Goal: Task Accomplishment & Management: Use online tool/utility

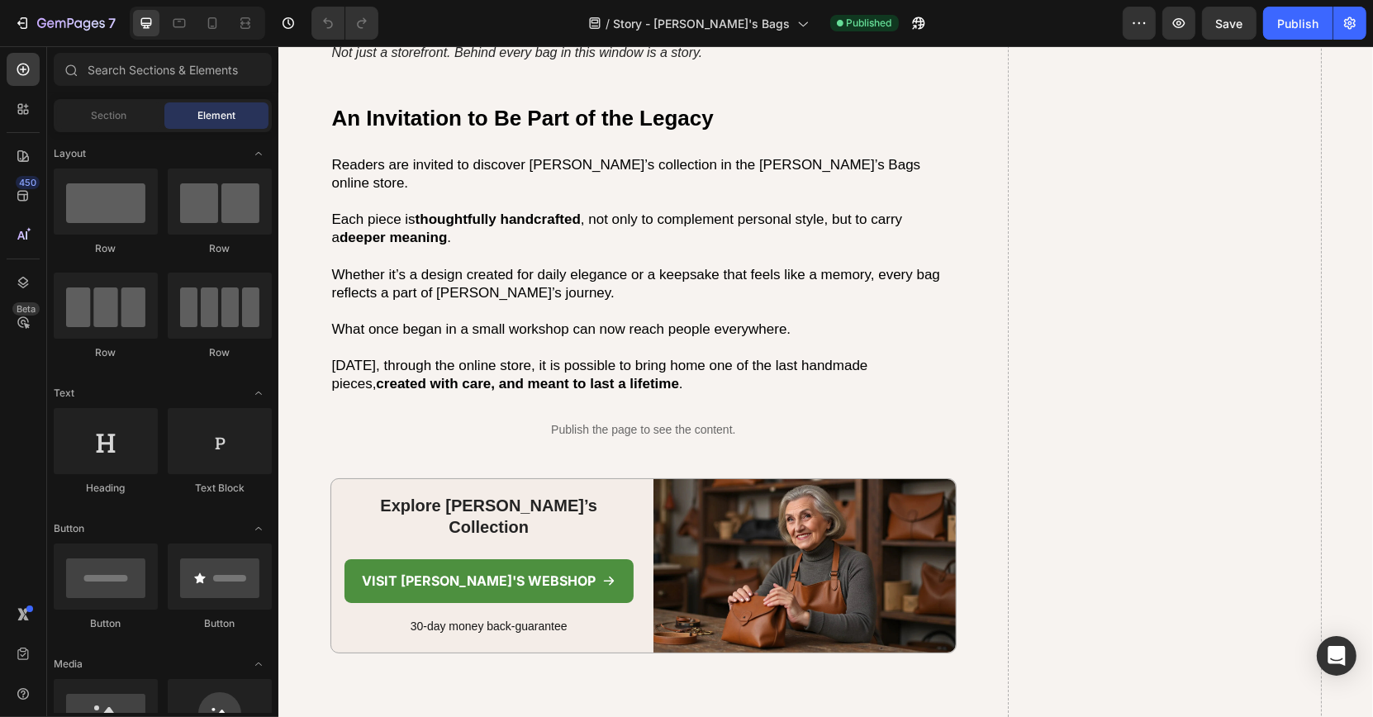
scroll to position [4894, 0]
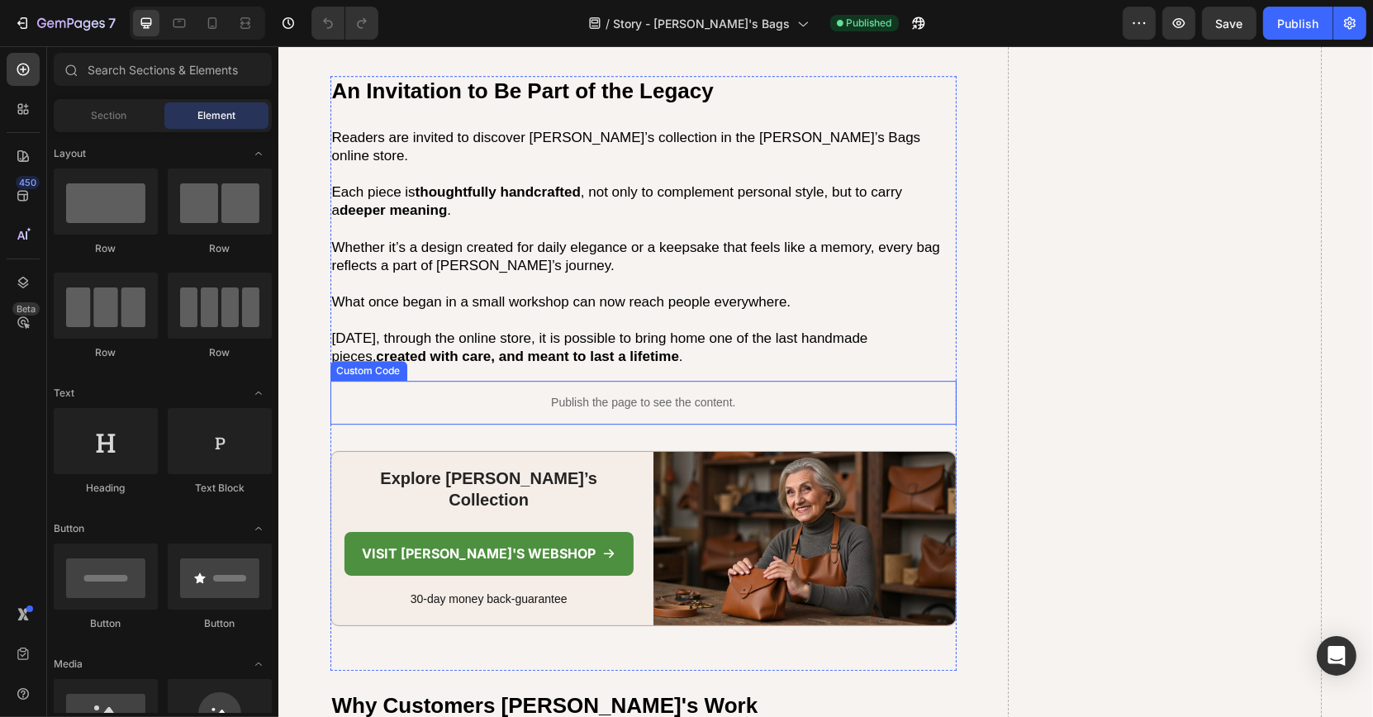
click at [560, 381] on div "Publish the page to see the content." at bounding box center [643, 403] width 627 height 44
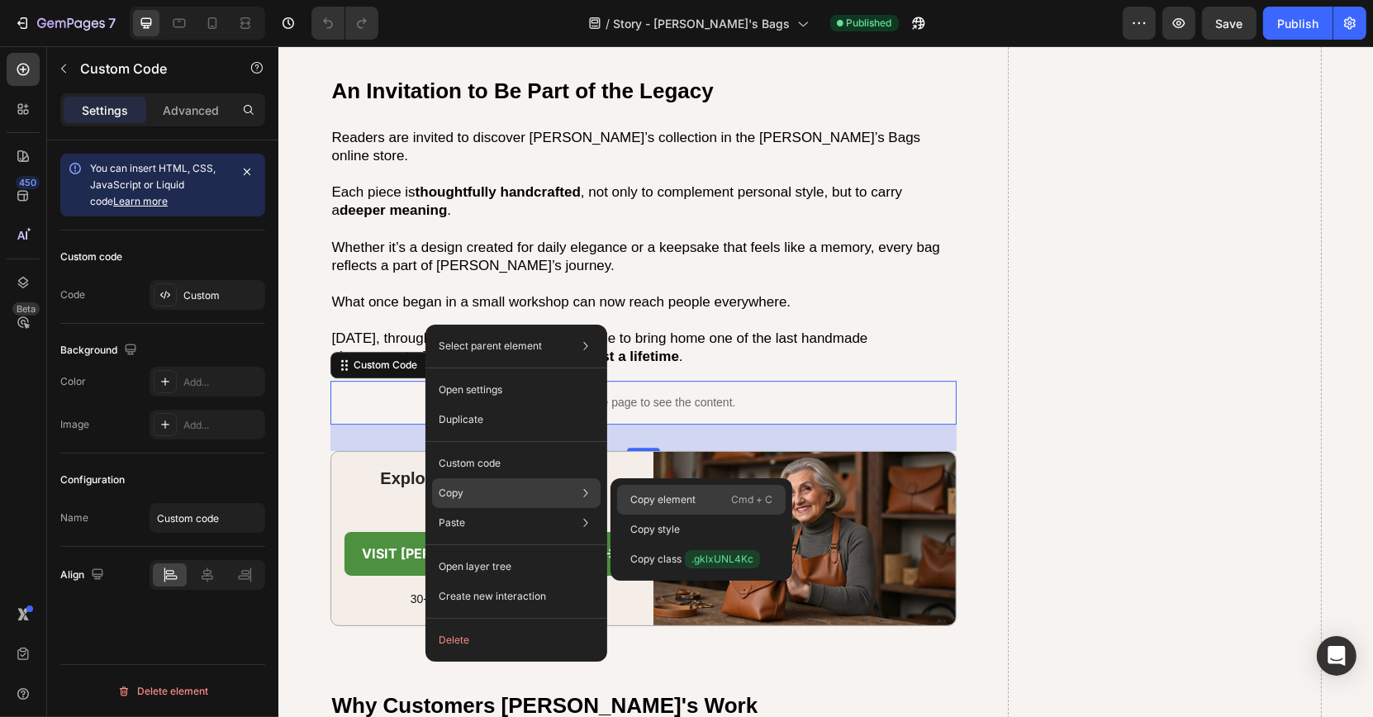
click at [647, 490] on div "Copy element Cmd + C" at bounding box center [701, 500] width 168 height 30
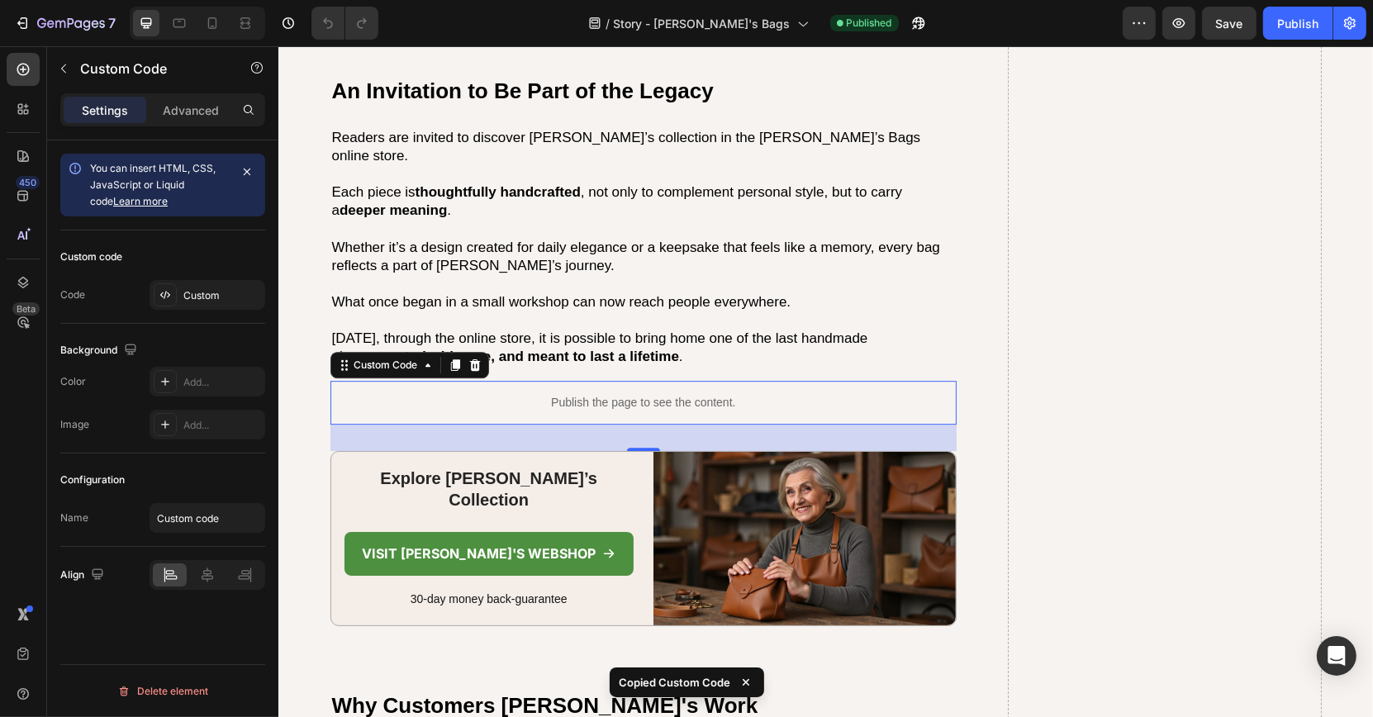
click at [526, 381] on div "Publish the page to see the content." at bounding box center [643, 403] width 627 height 44
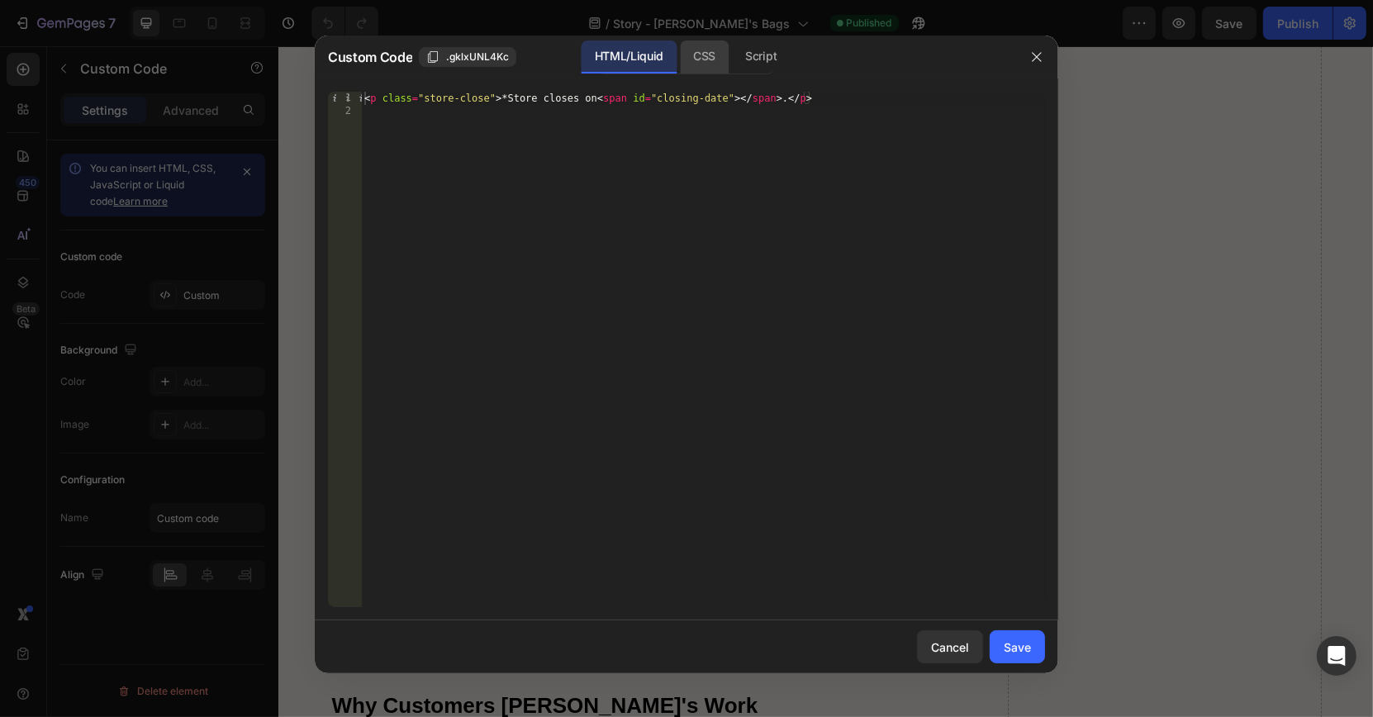
click at [700, 64] on div "CSS" at bounding box center [704, 56] width 49 height 33
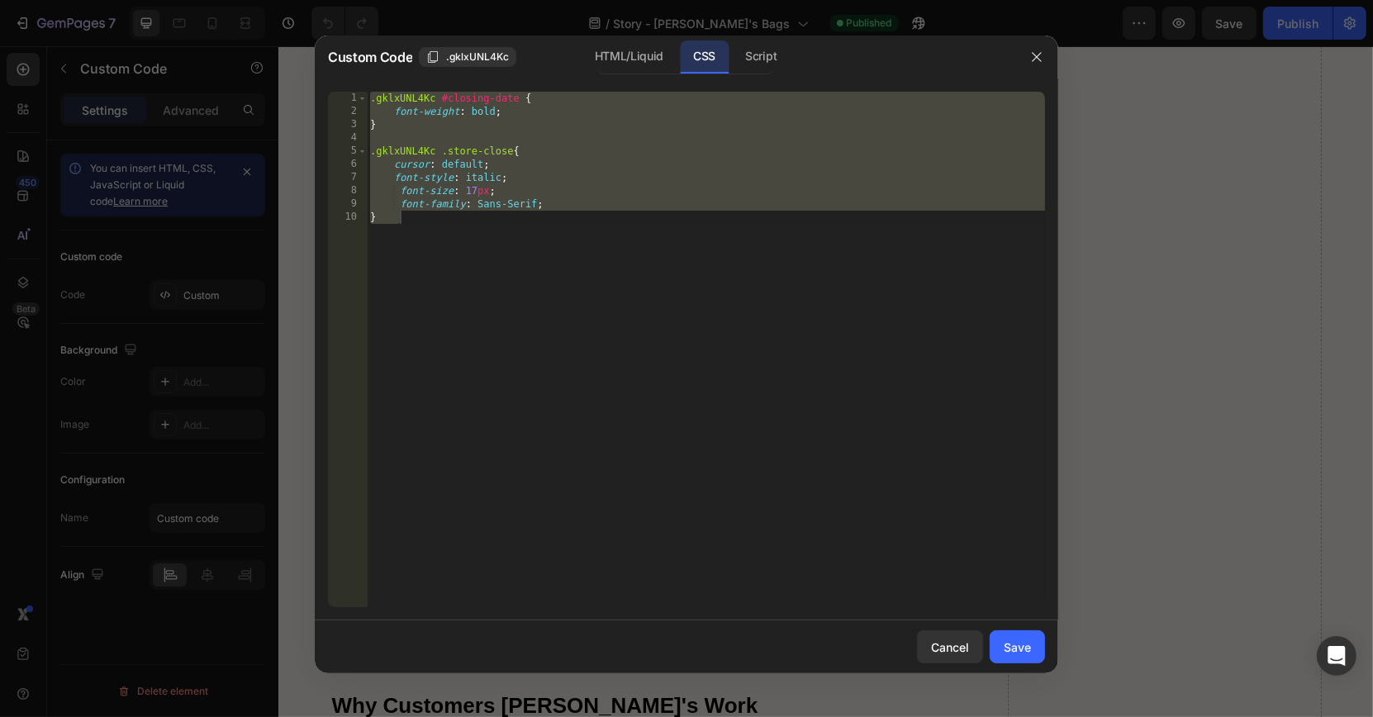
click at [665, 146] on div ".gklxUNL4Kc #closing-date { font-weight : bold ; } .gklxUNL4Kc .store-close { c…" at bounding box center [706, 363] width 678 height 542
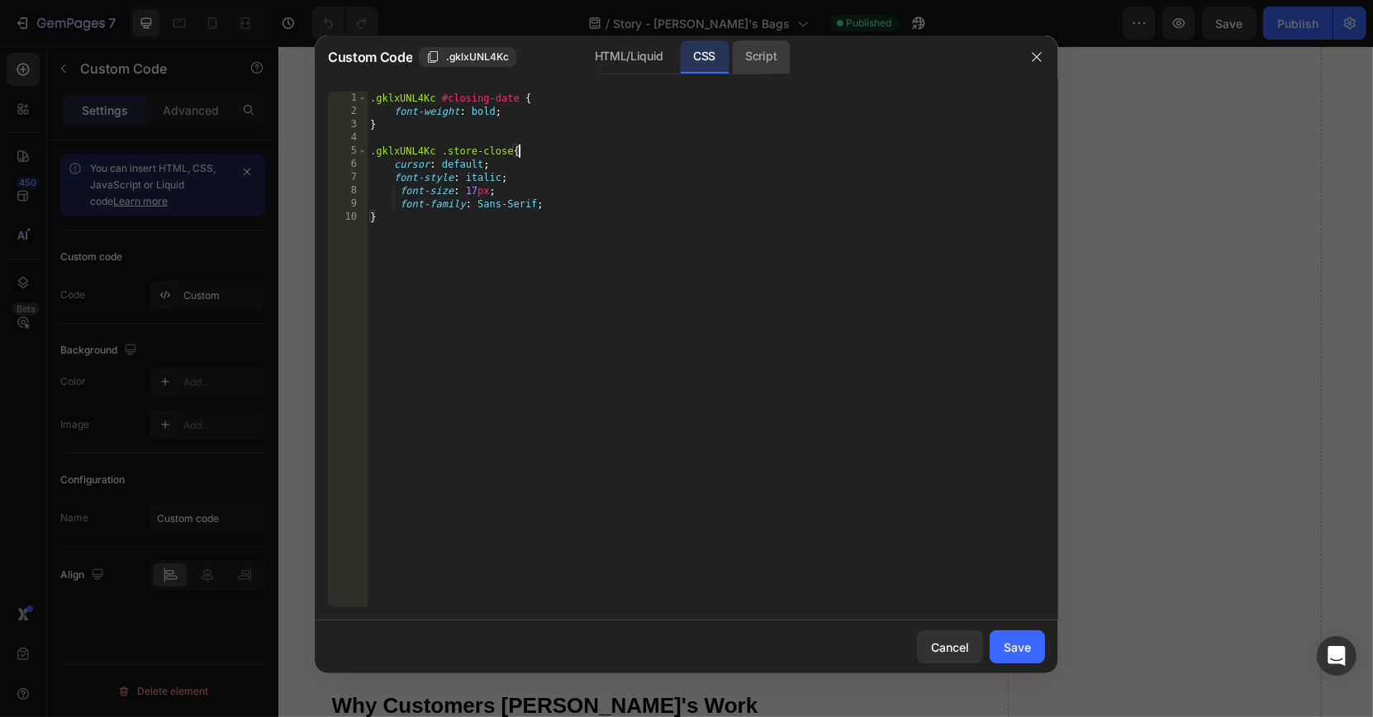
click at [758, 71] on div "Script" at bounding box center [761, 56] width 58 height 33
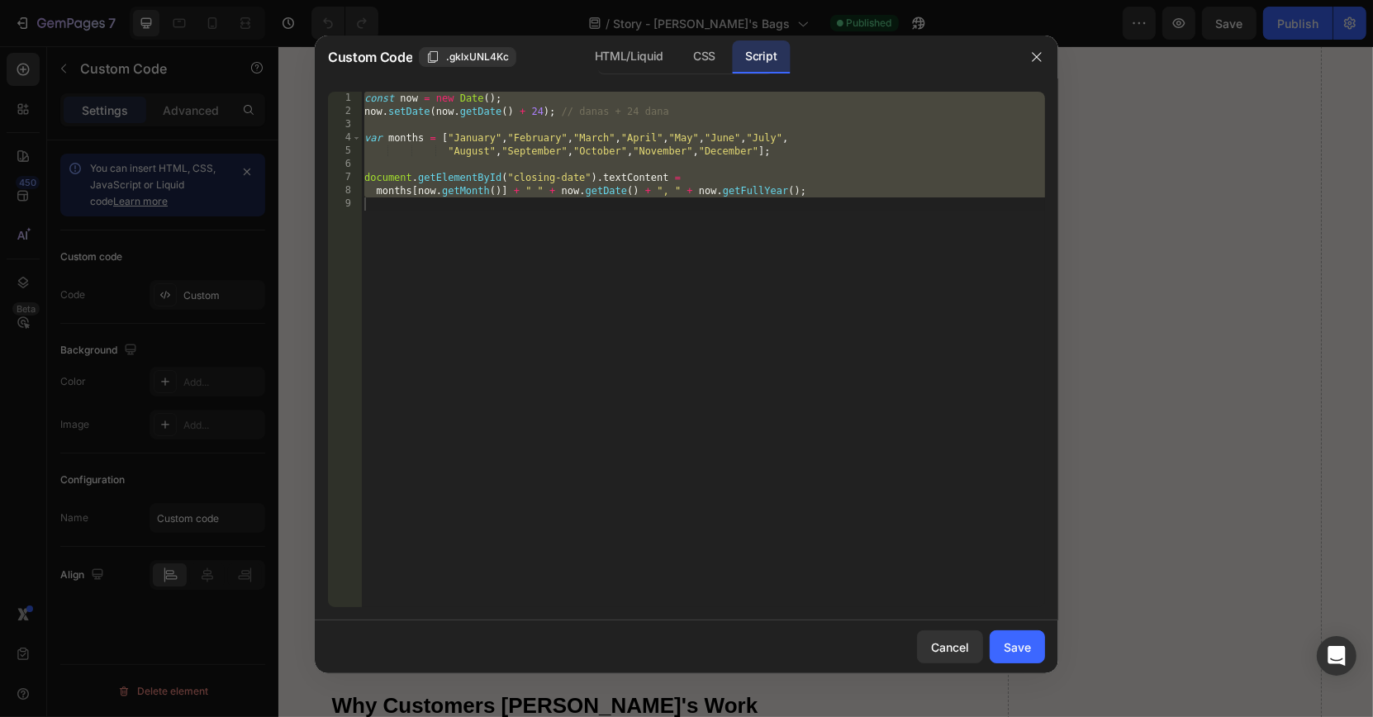
type textarea "months[now.getMonth()] + " " + now.getDate() + ", " + now.getFullYear();"
click at [627, 242] on div "const now = new Date ( ) ; now . setDate ( now . getDate ( ) + 24 ) ; // danas …" at bounding box center [703, 363] width 684 height 542
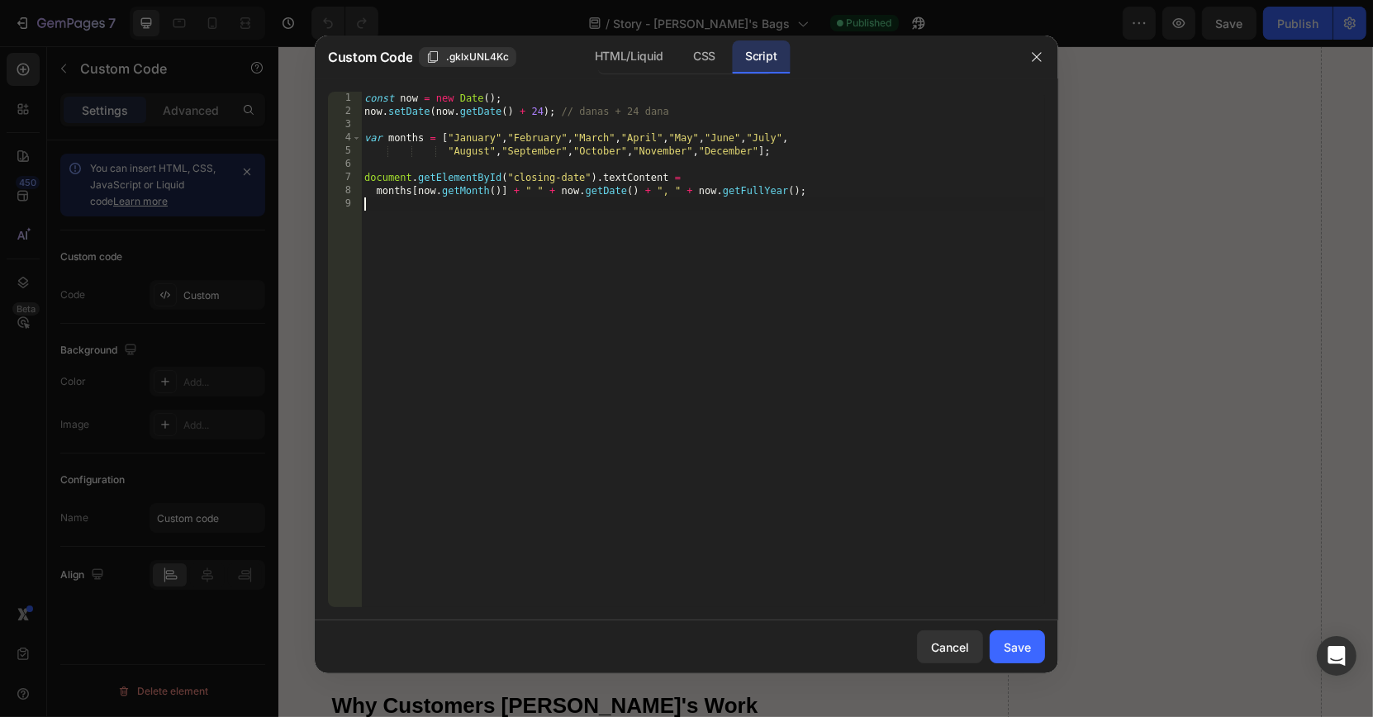
click at [557, 225] on div "const now = new Date ( ) ; now . setDate ( now . getDate ( ) + 24 ) ; // danas …" at bounding box center [703, 363] width 684 height 542
click at [545, 223] on div "const now = new Date ( ) ; now . setDate ( now . getDate ( ) + 24 ) ; // danas …" at bounding box center [703, 363] width 684 height 542
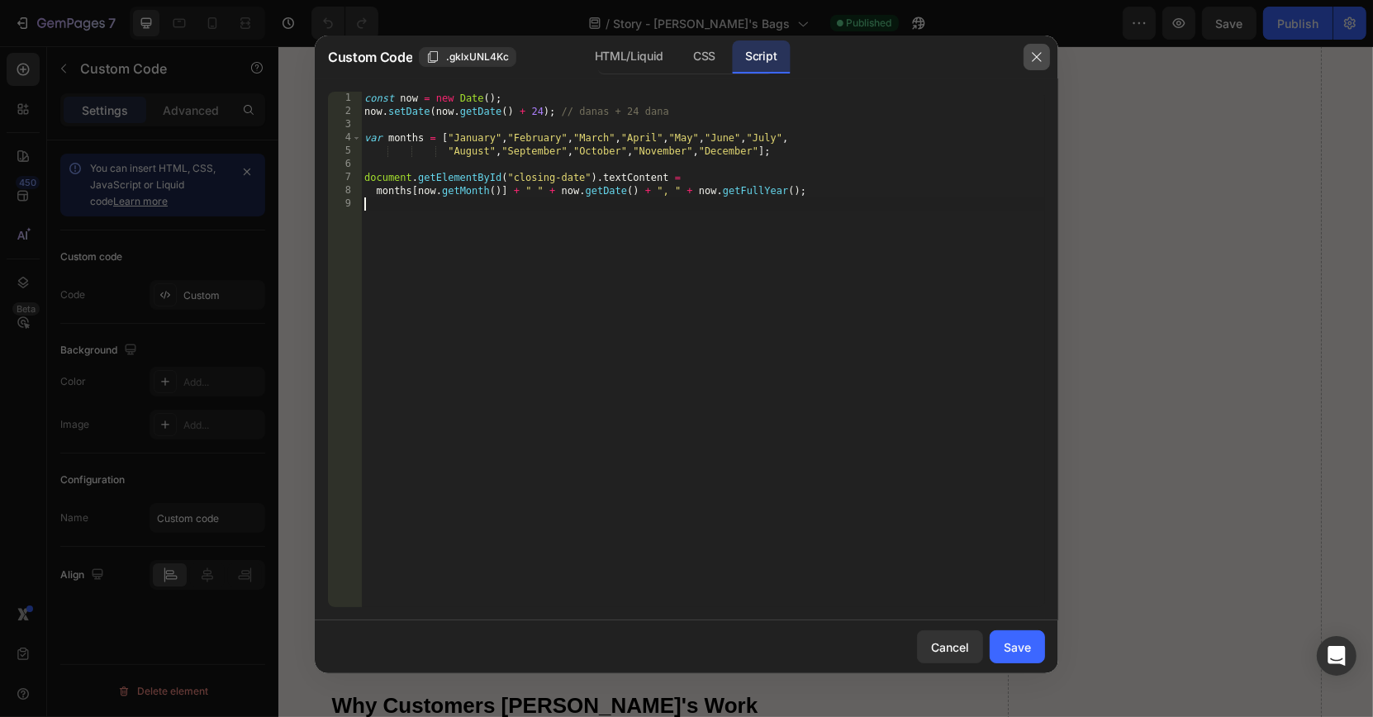
click at [1037, 49] on button "button" at bounding box center [1036, 57] width 26 height 26
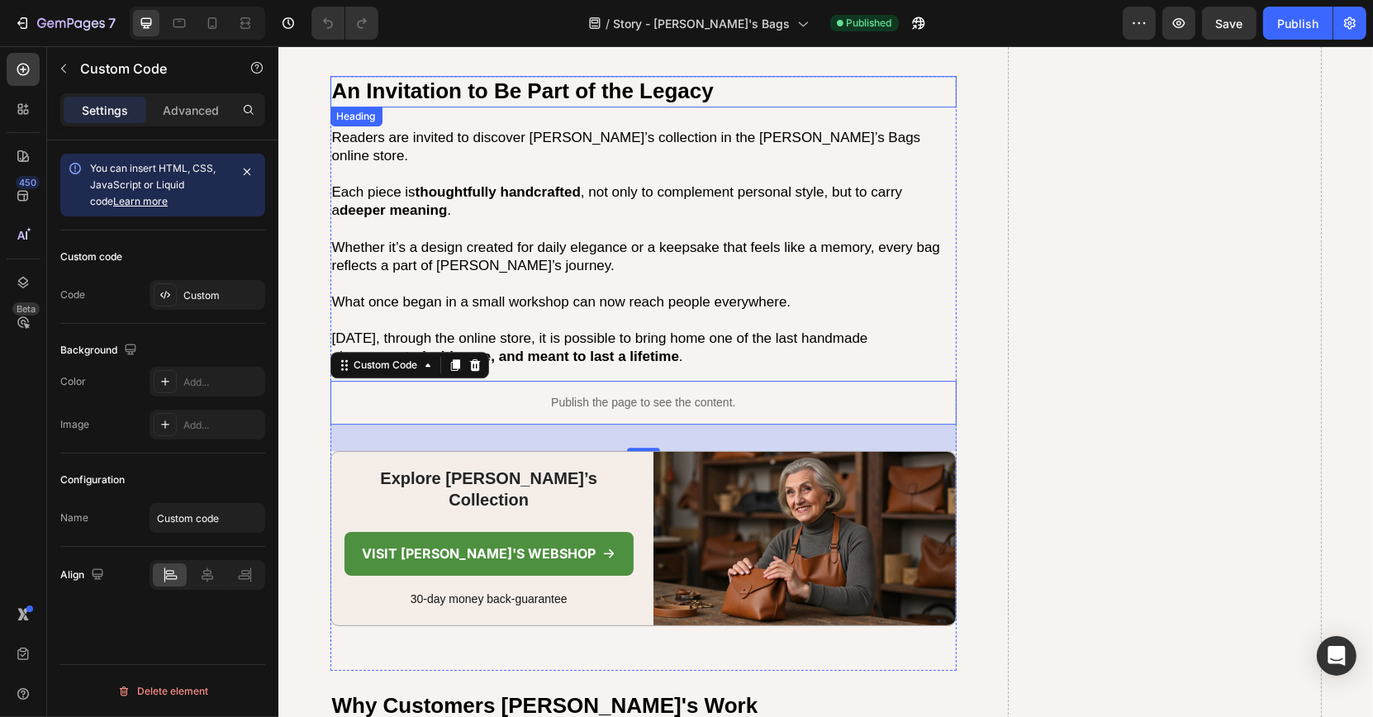
click at [660, 181] on p "Readers are invited to discover [PERSON_NAME]’s collection in the [PERSON_NAME]…" at bounding box center [643, 247] width 624 height 237
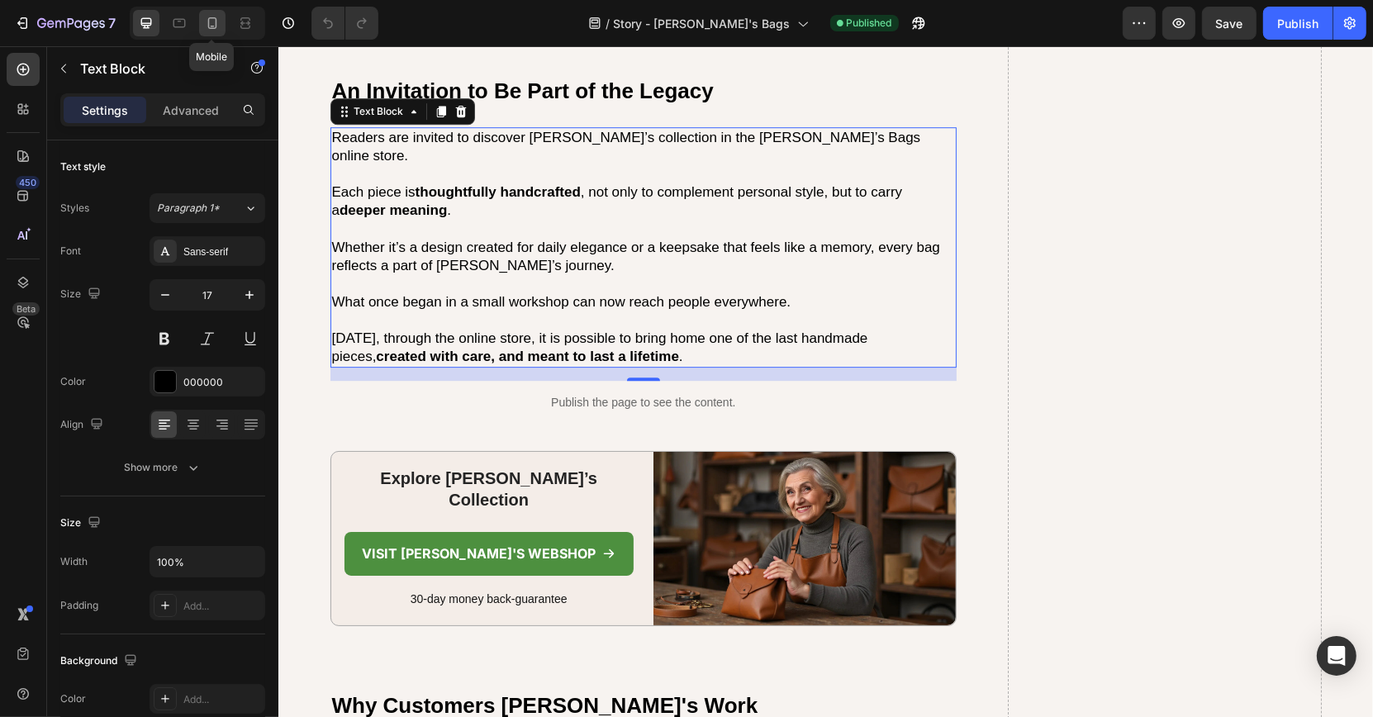
click at [211, 30] on icon at bounding box center [212, 23] width 17 height 17
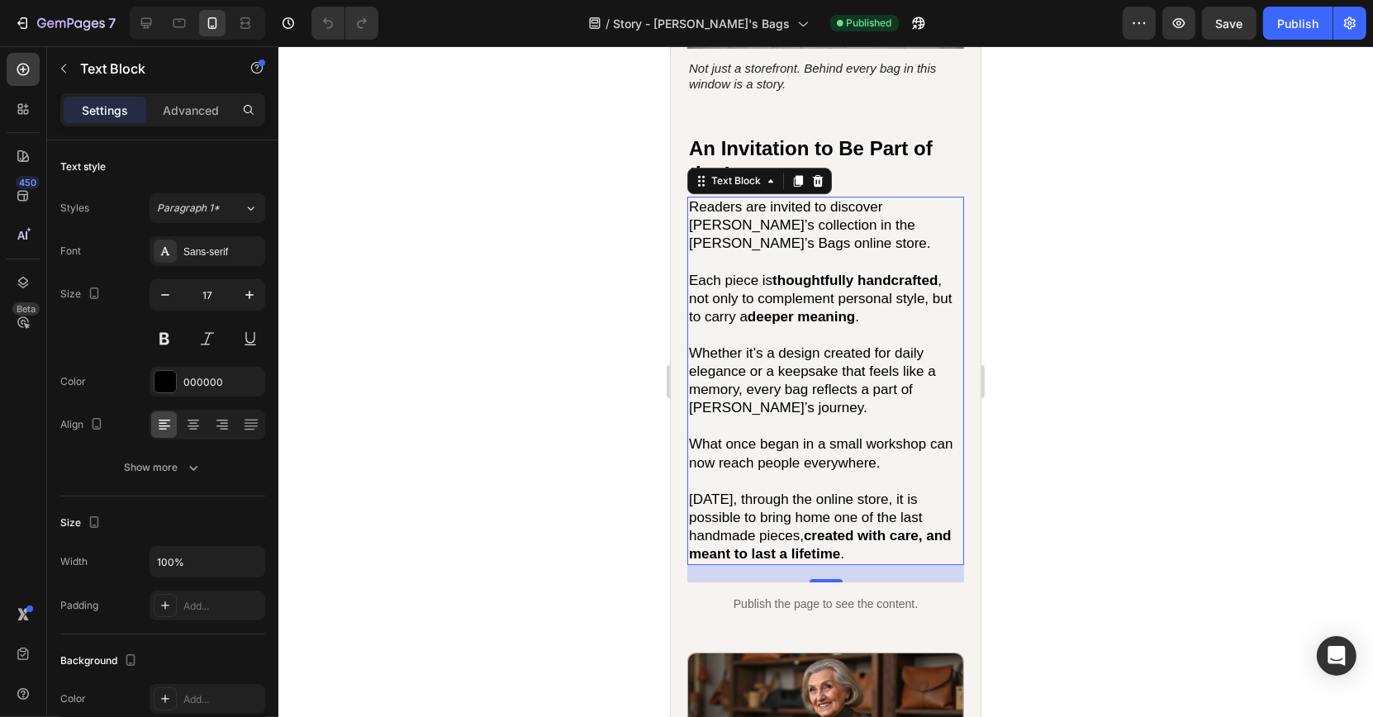
scroll to position [4909, 0]
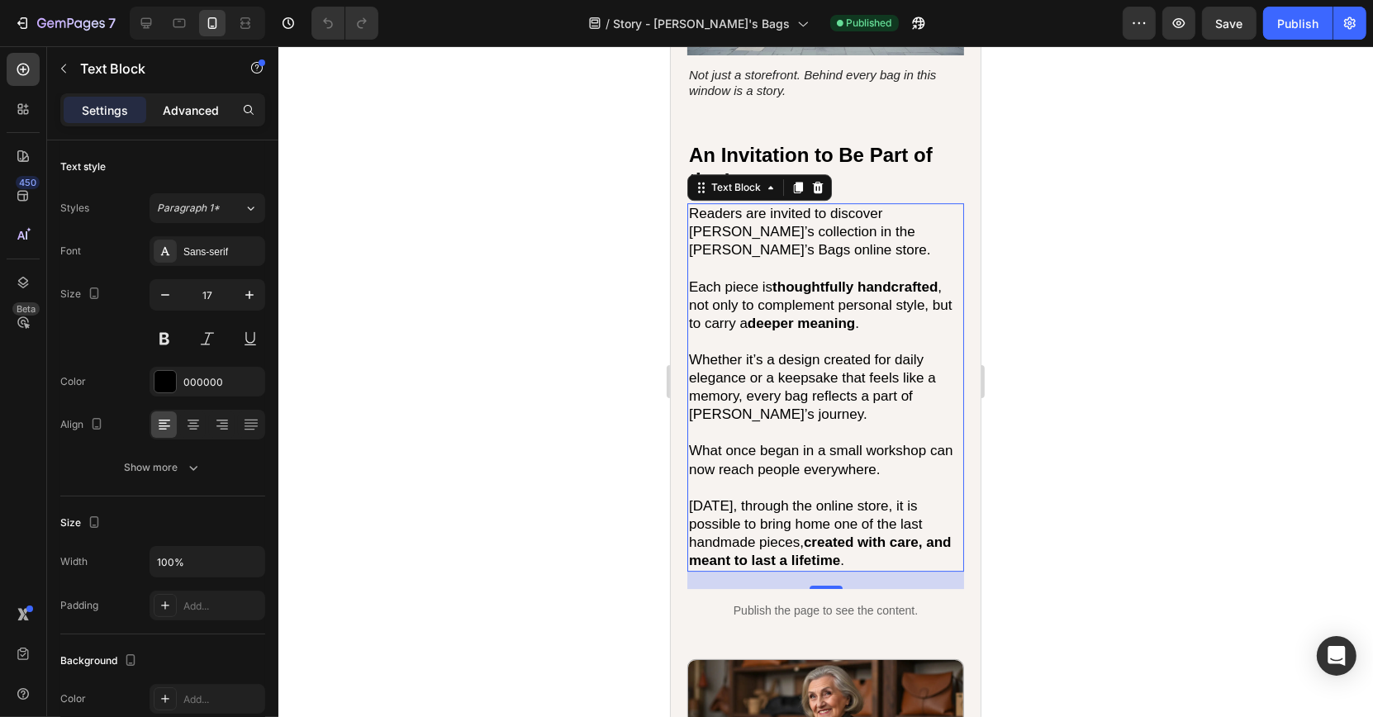
click at [199, 113] on p "Advanced" at bounding box center [191, 110] width 56 height 17
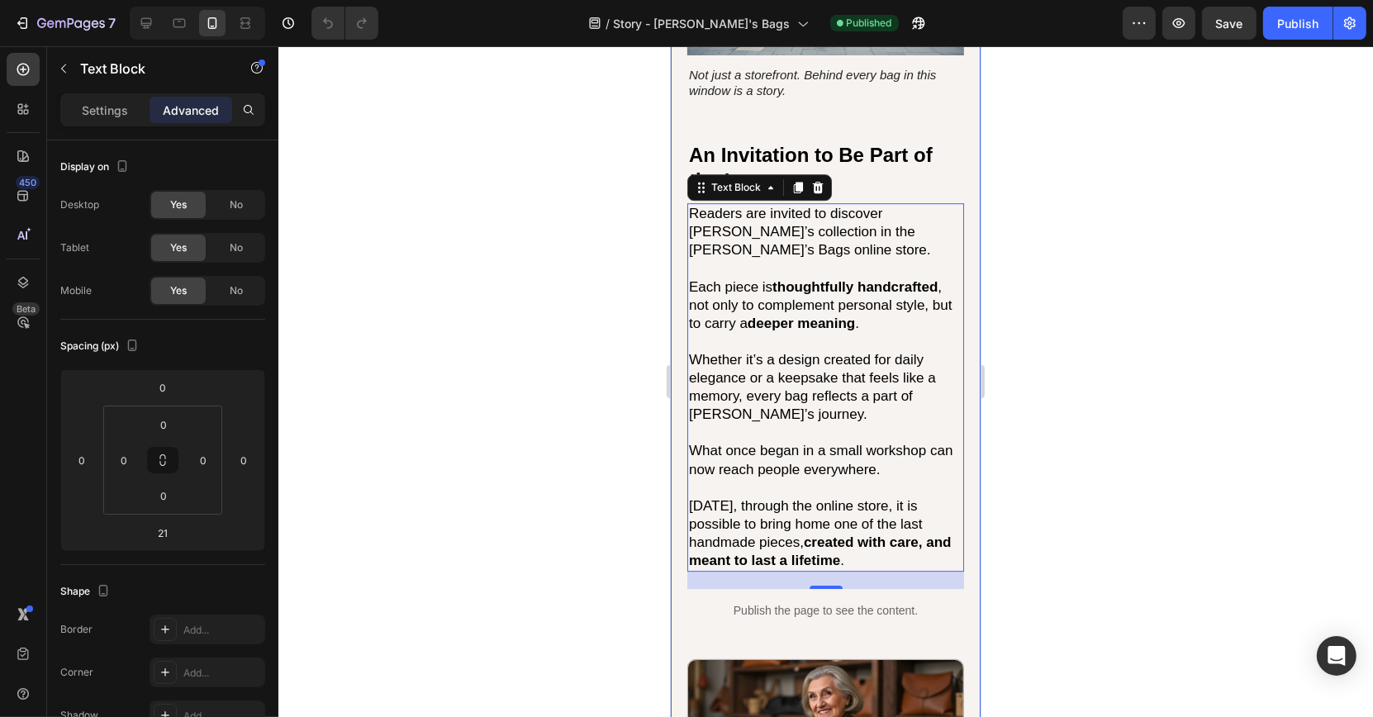
click at [510, 298] on div at bounding box center [825, 381] width 1094 height 671
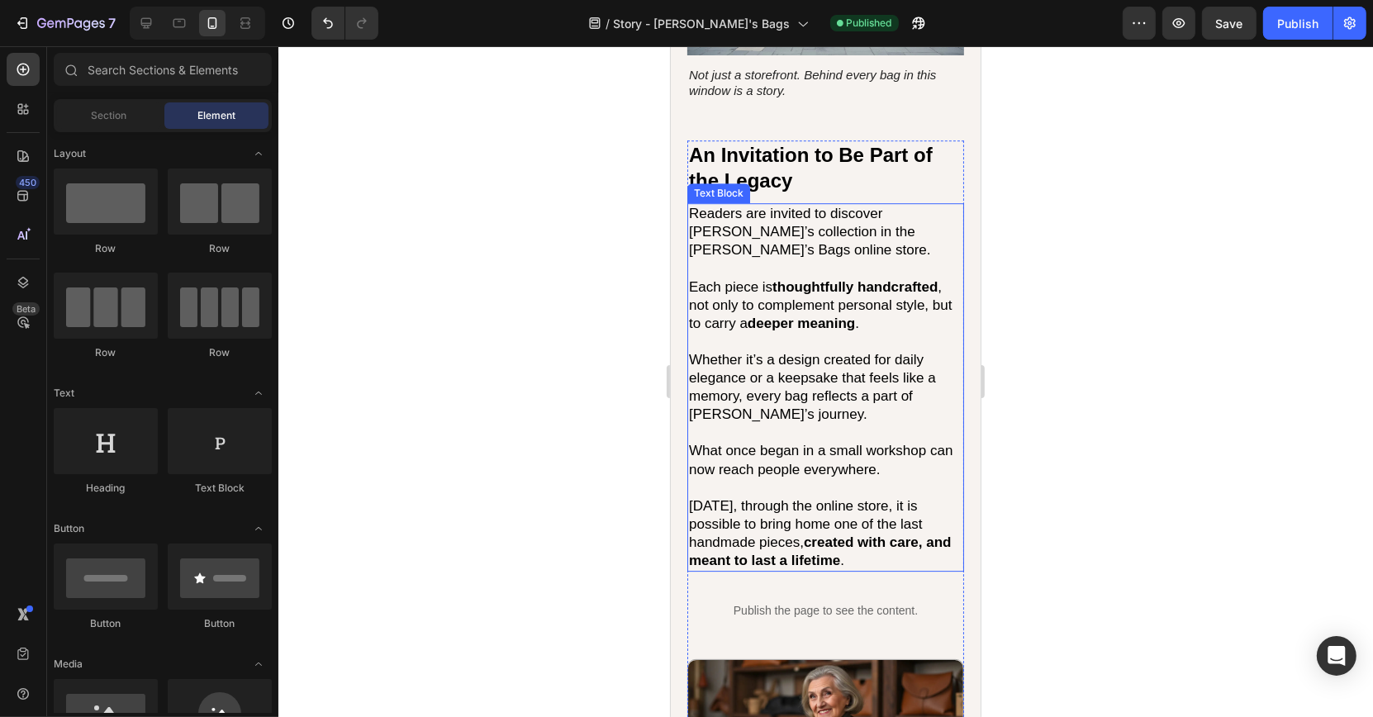
click at [730, 307] on p "Readers are invited to discover [PERSON_NAME]’s collection in the [PERSON_NAME]…" at bounding box center [824, 387] width 273 height 365
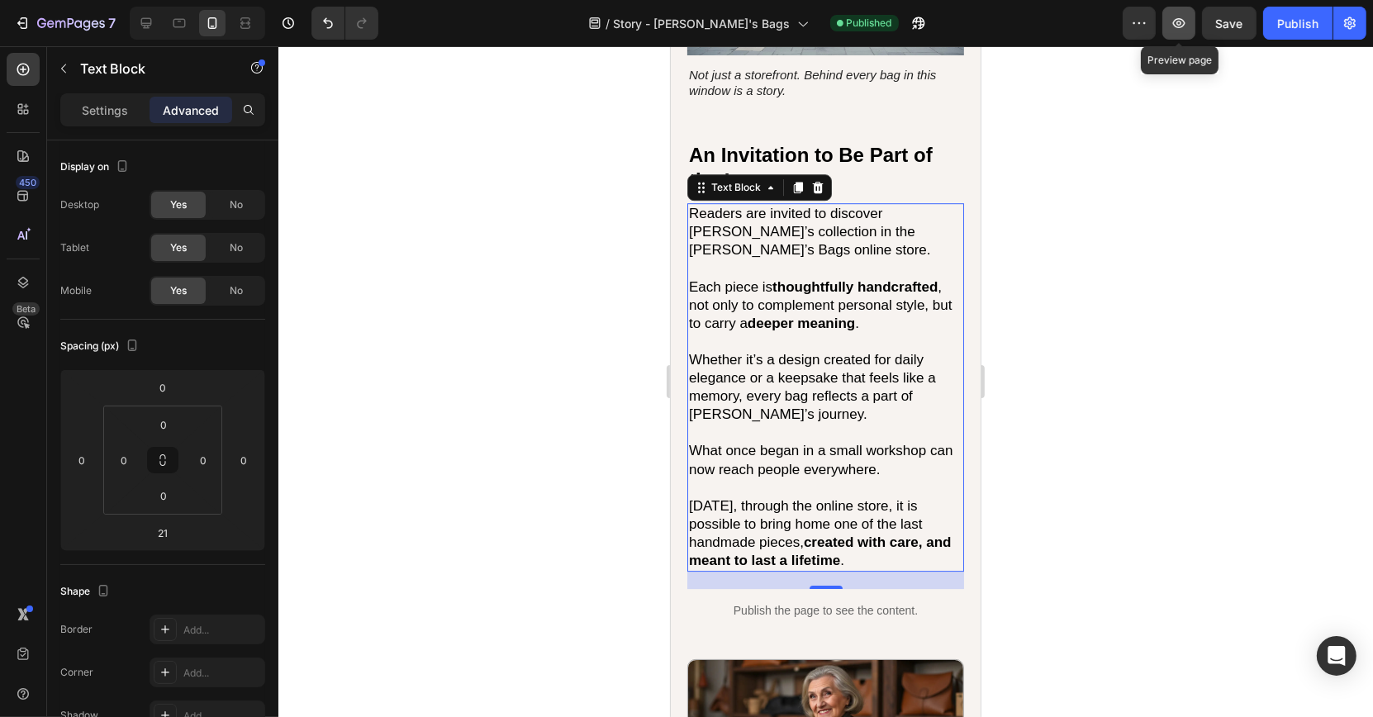
click at [1173, 22] on icon "button" at bounding box center [1178, 23] width 17 height 17
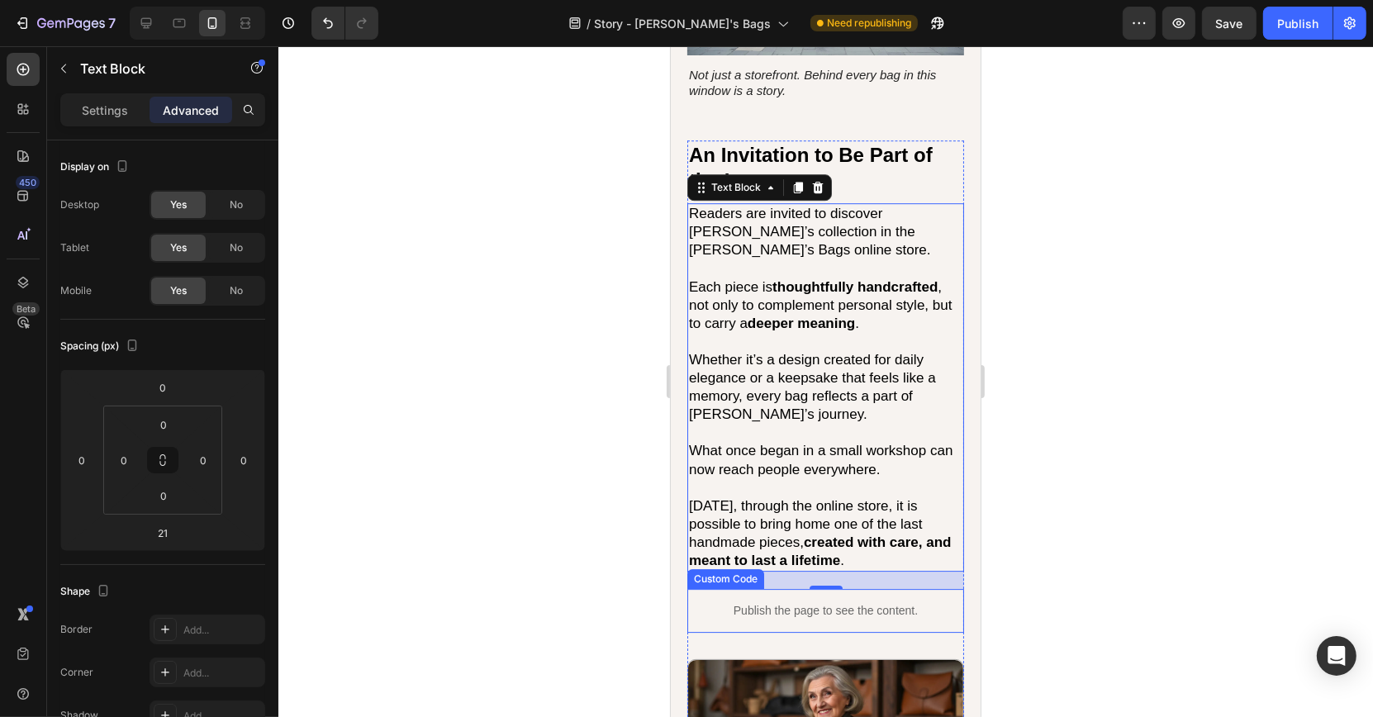
click at [787, 602] on p "Publish the page to see the content." at bounding box center [824, 610] width 277 height 17
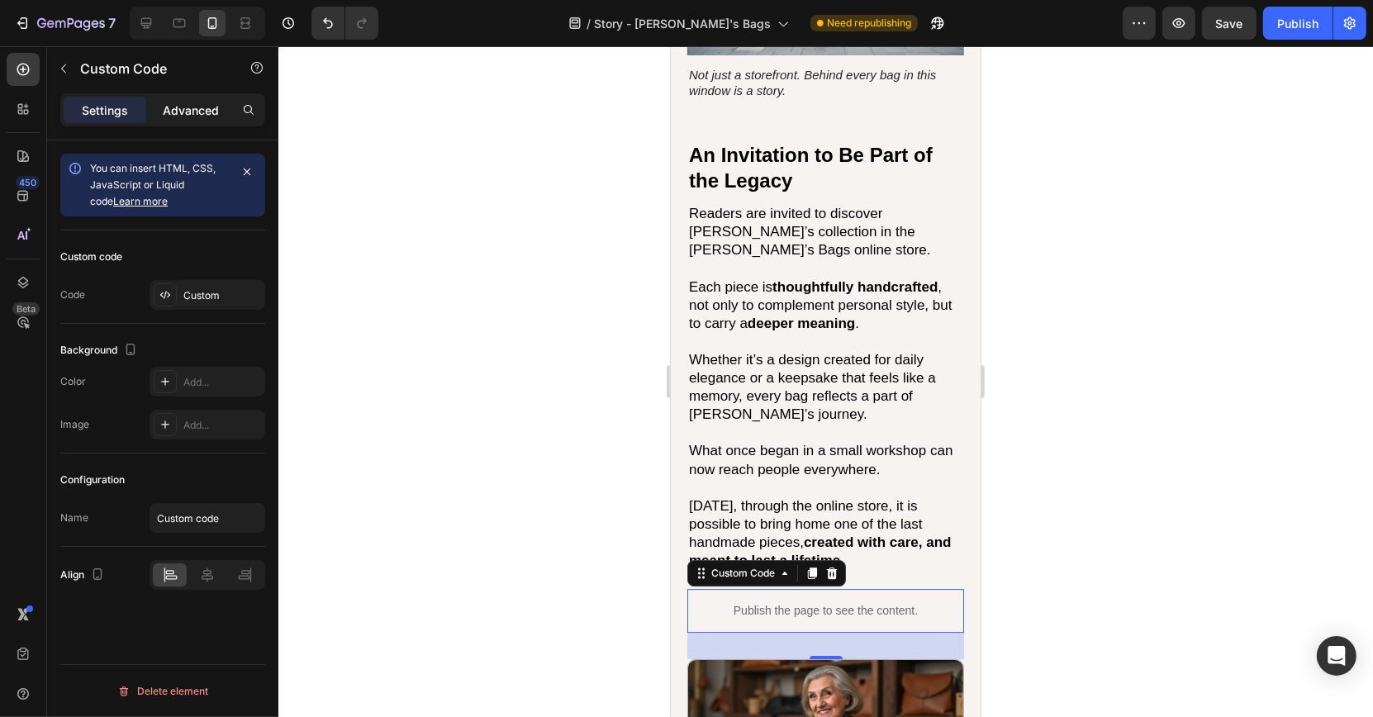
click at [202, 111] on p "Advanced" at bounding box center [191, 110] width 56 height 17
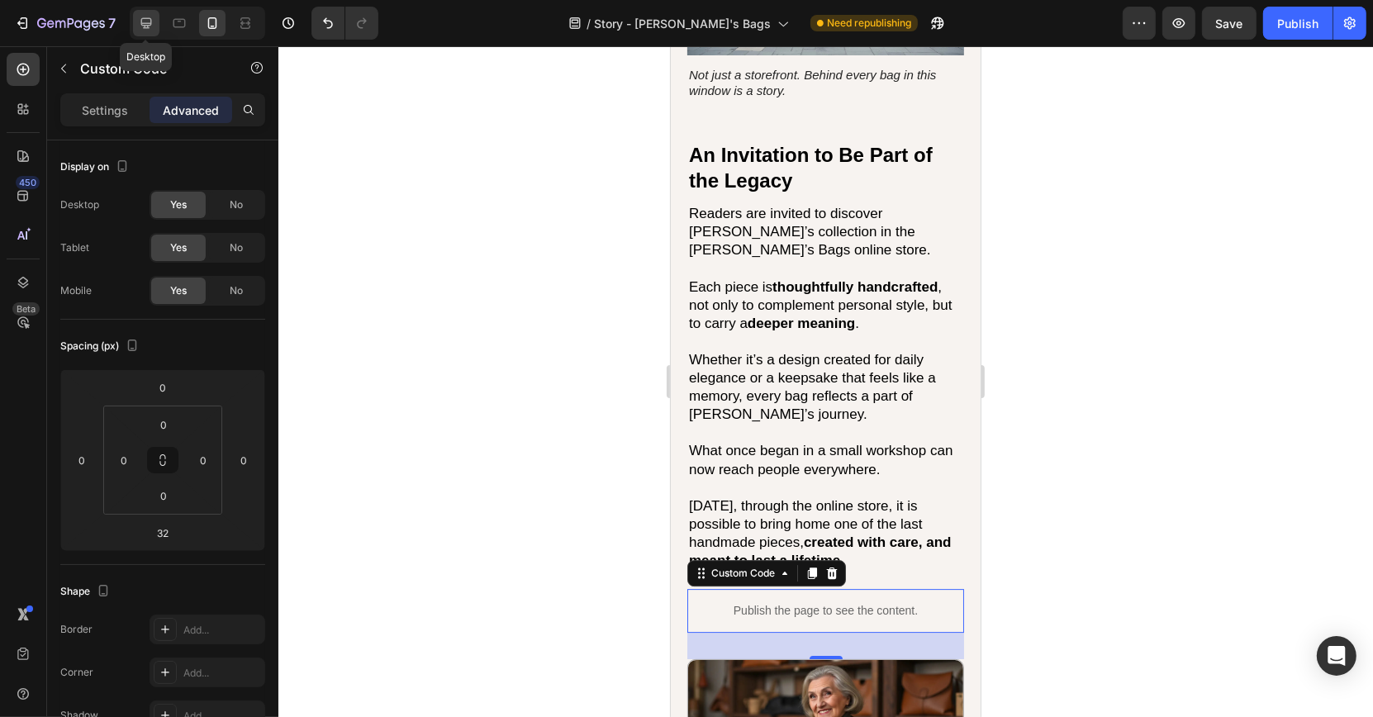
click at [150, 21] on icon at bounding box center [146, 23] width 17 height 17
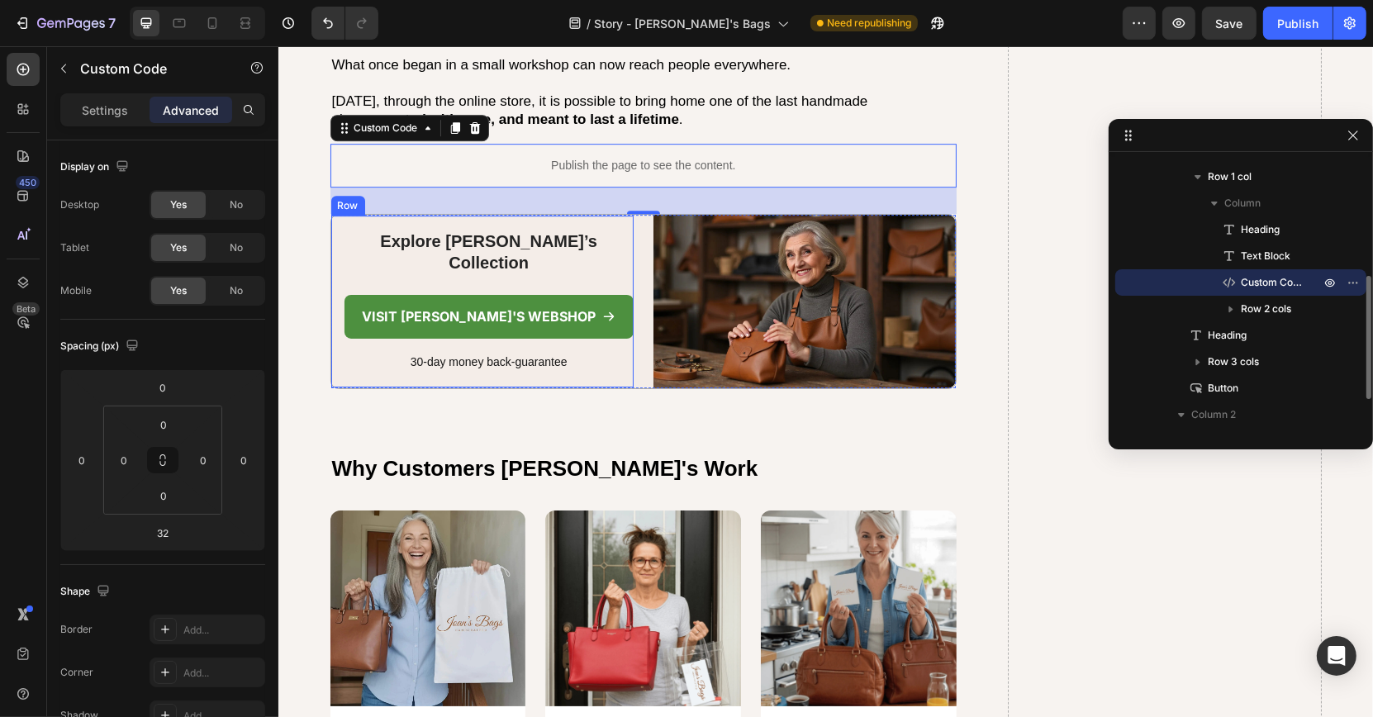
scroll to position [5134, 0]
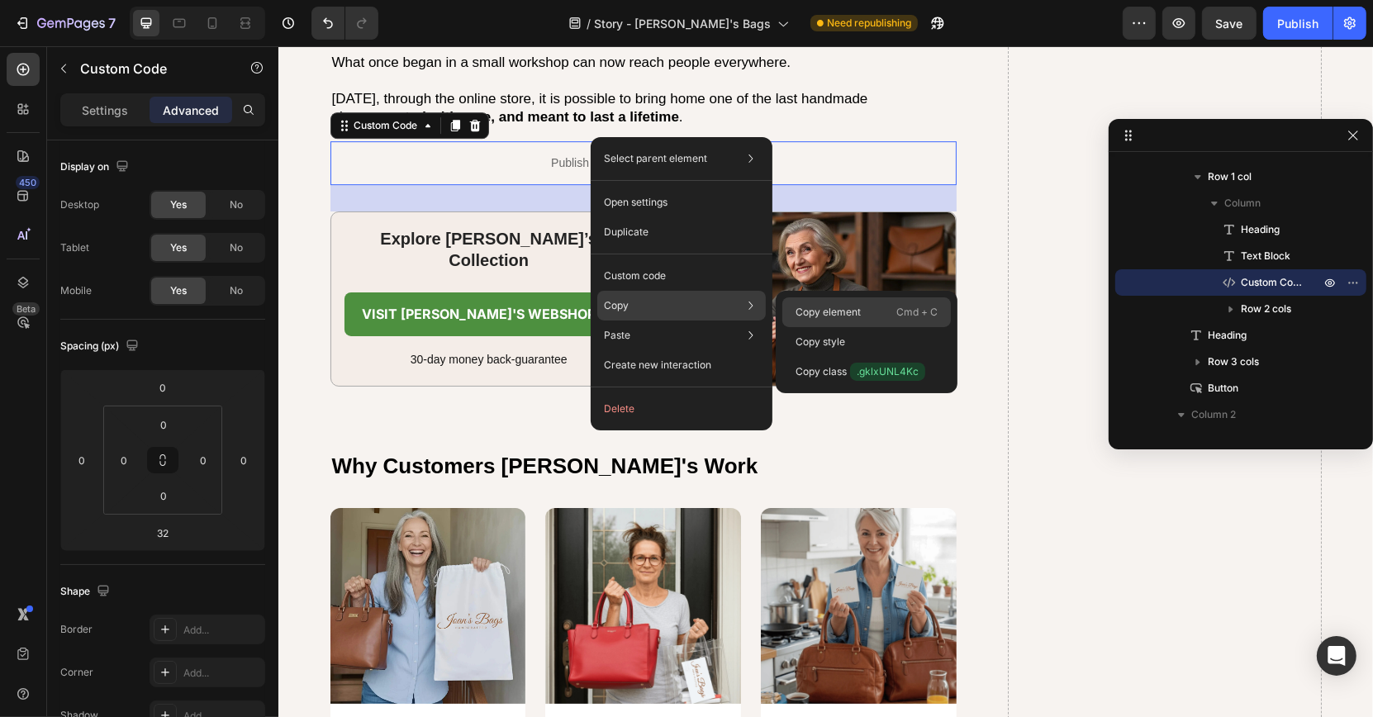
click at [800, 314] on p "Copy element" at bounding box center [827, 312] width 65 height 15
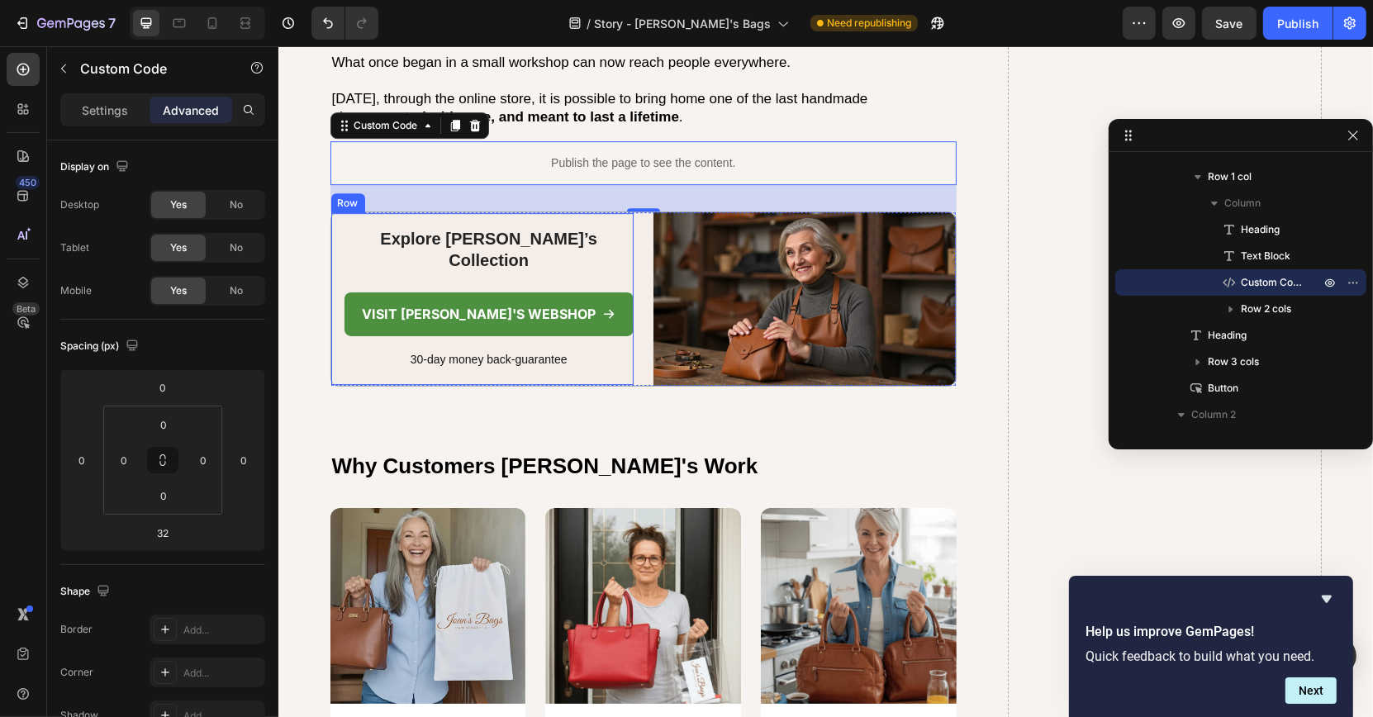
click at [529, 213] on div "Explore [PERSON_NAME]’s Collection Heading Visit [PERSON_NAME]'s webshop Button…" at bounding box center [481, 299] width 302 height 172
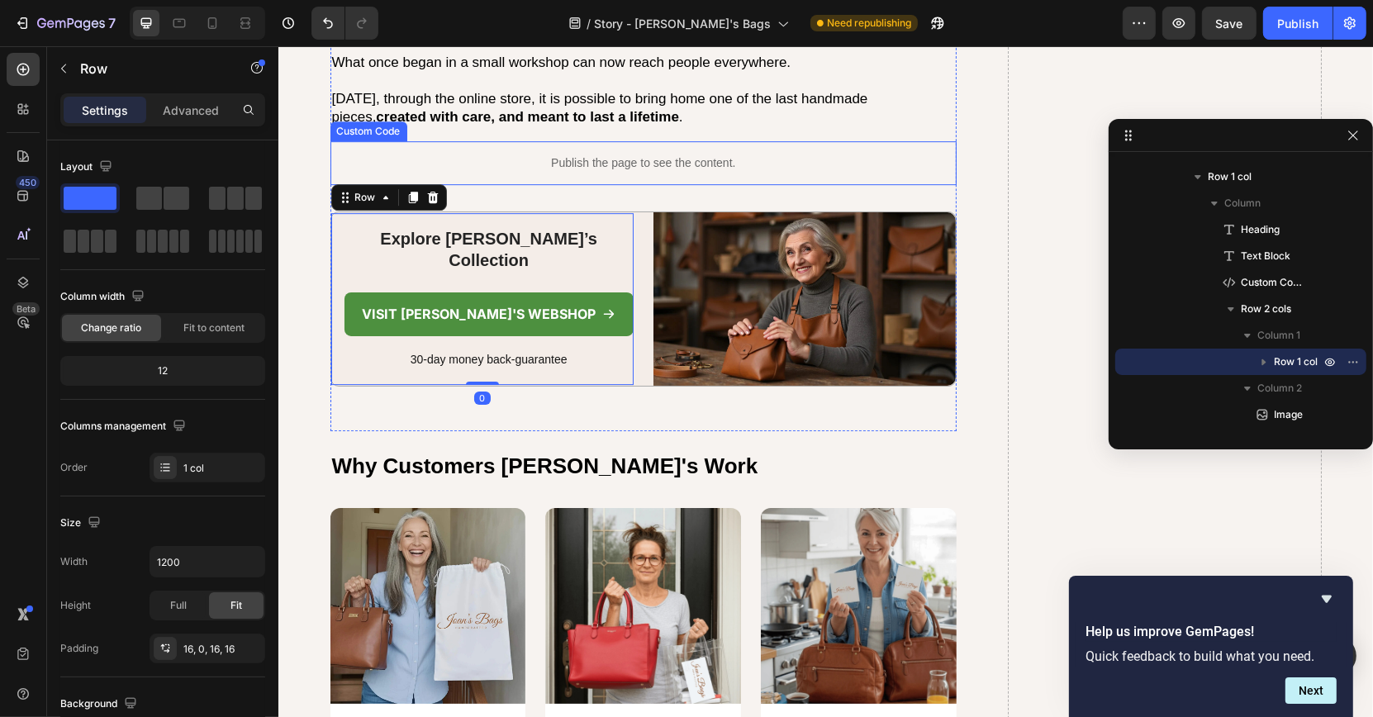
click at [562, 142] on div "Publish the page to see the content." at bounding box center [643, 163] width 627 height 44
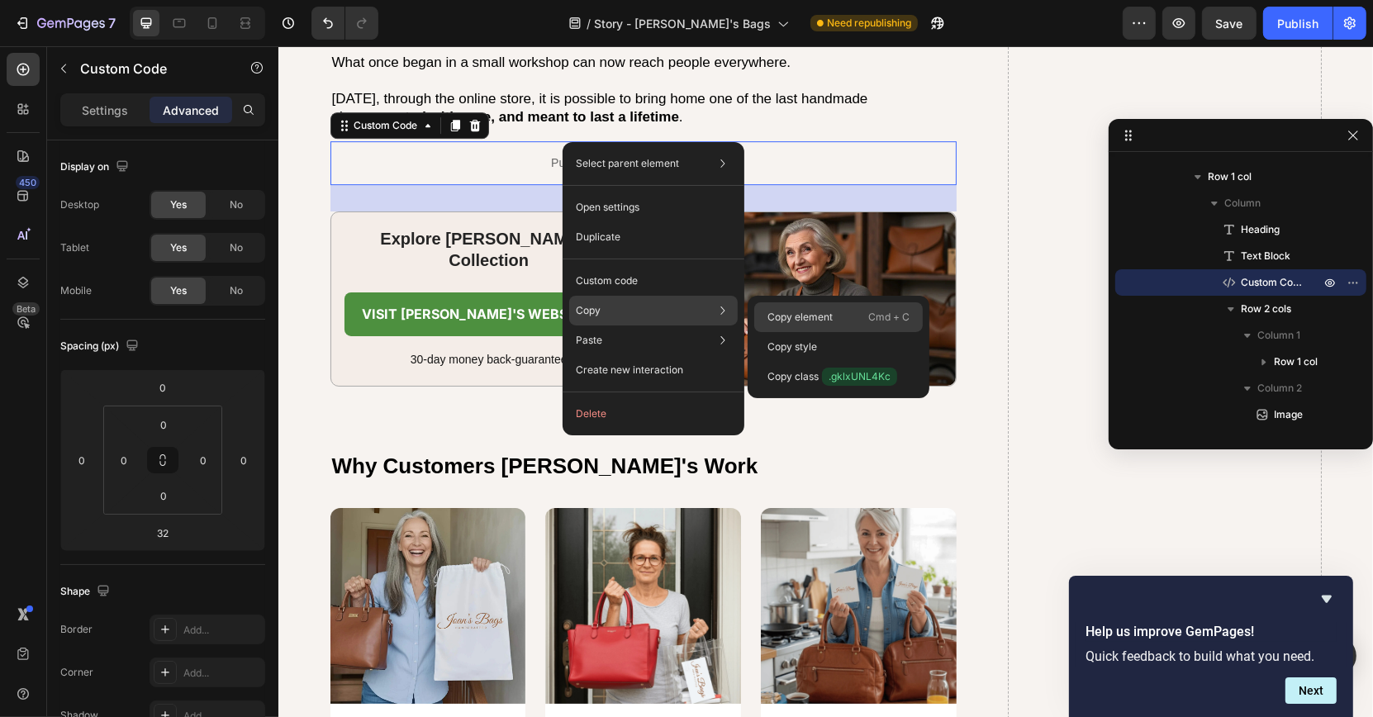
click at [766, 308] on div "Copy element Cmd + C" at bounding box center [838, 317] width 168 height 30
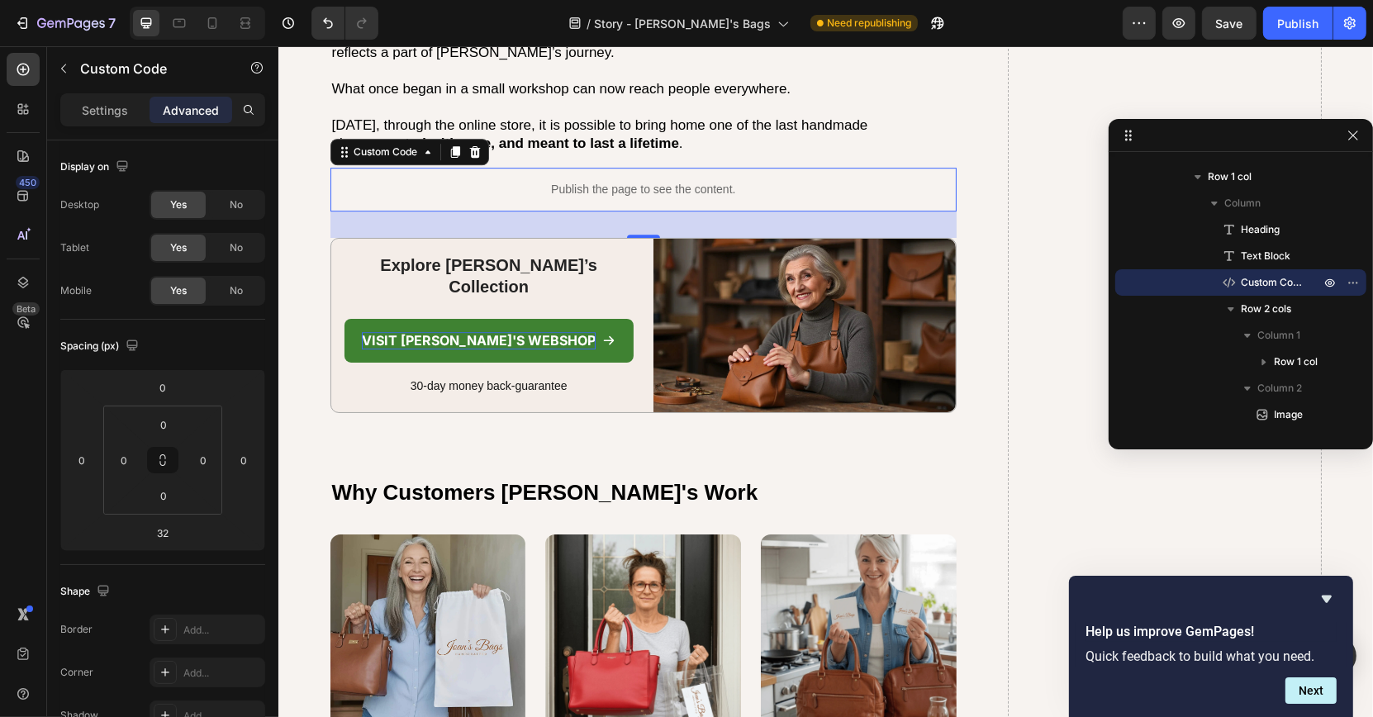
scroll to position [5096, 0]
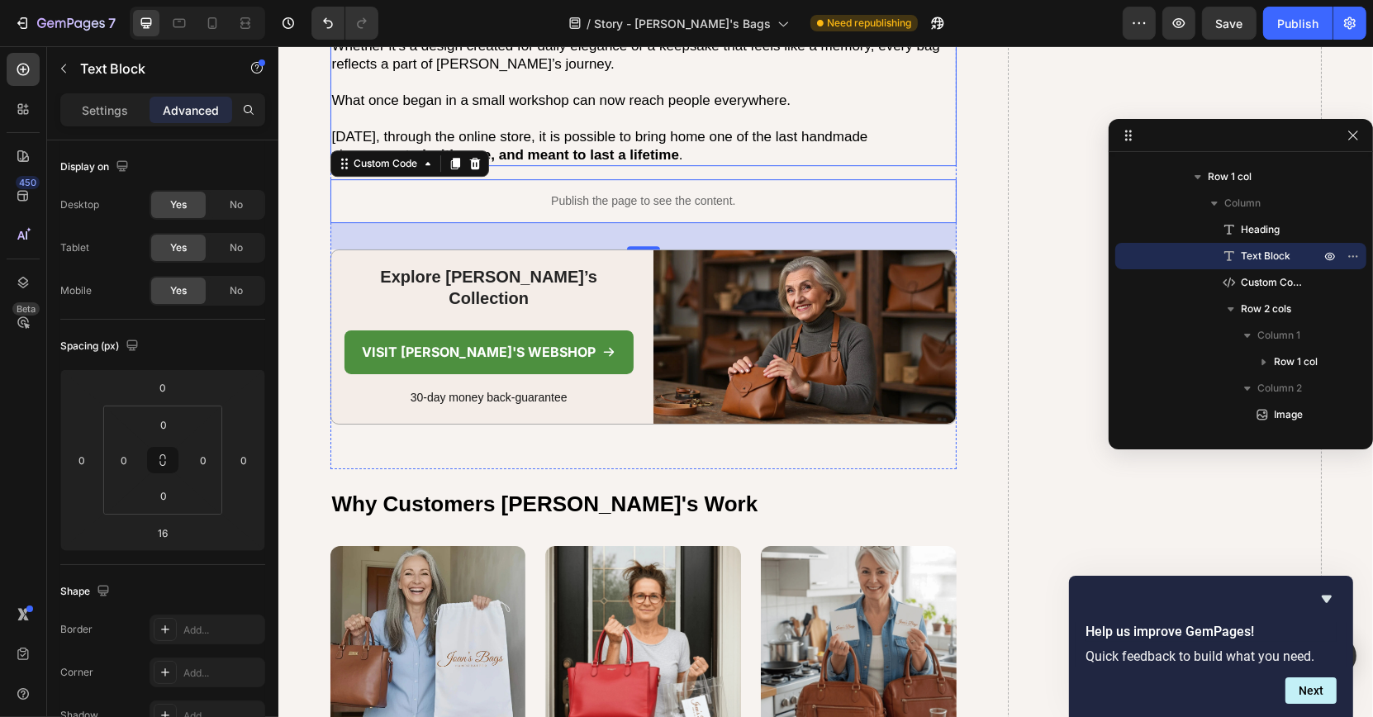
click at [657, 109] on p "Readers are invited to discover [PERSON_NAME]’s collection in the [PERSON_NAME]…" at bounding box center [643, 45] width 624 height 237
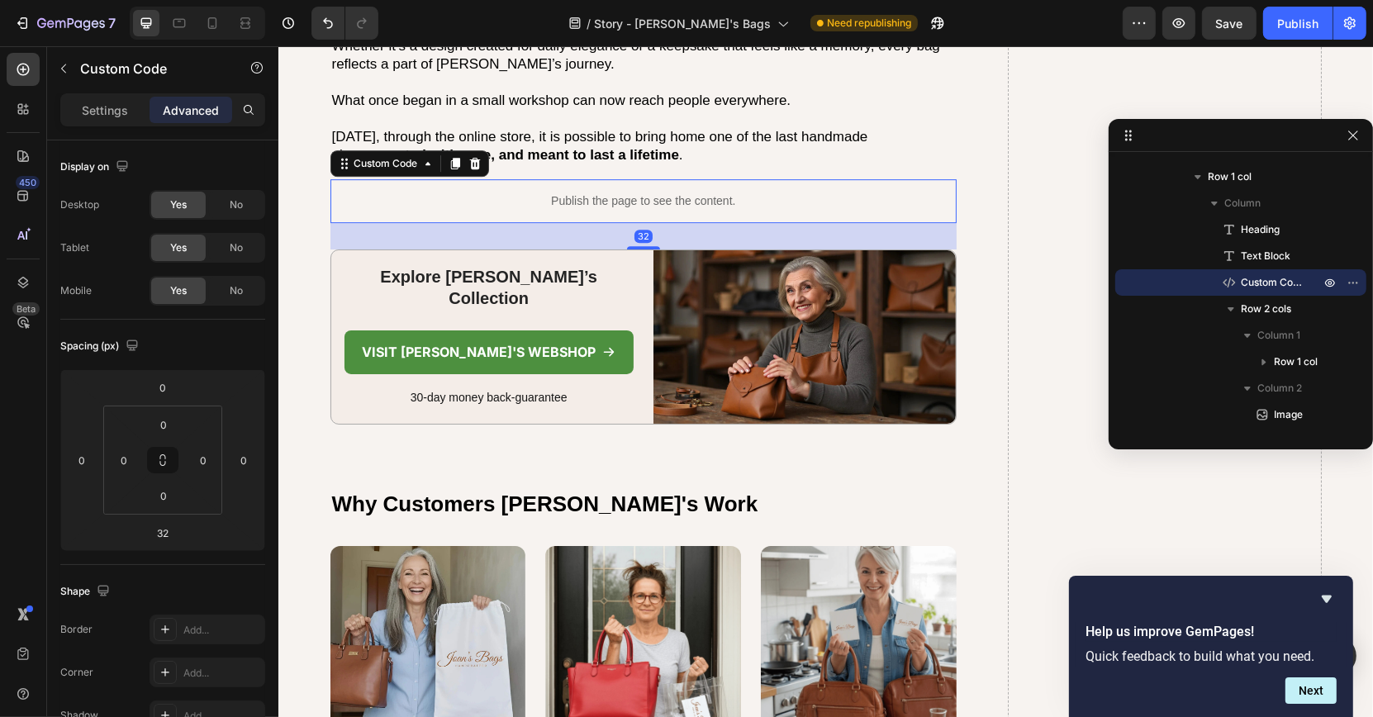
click at [658, 179] on div "Publish the page to see the content." at bounding box center [643, 201] width 627 height 44
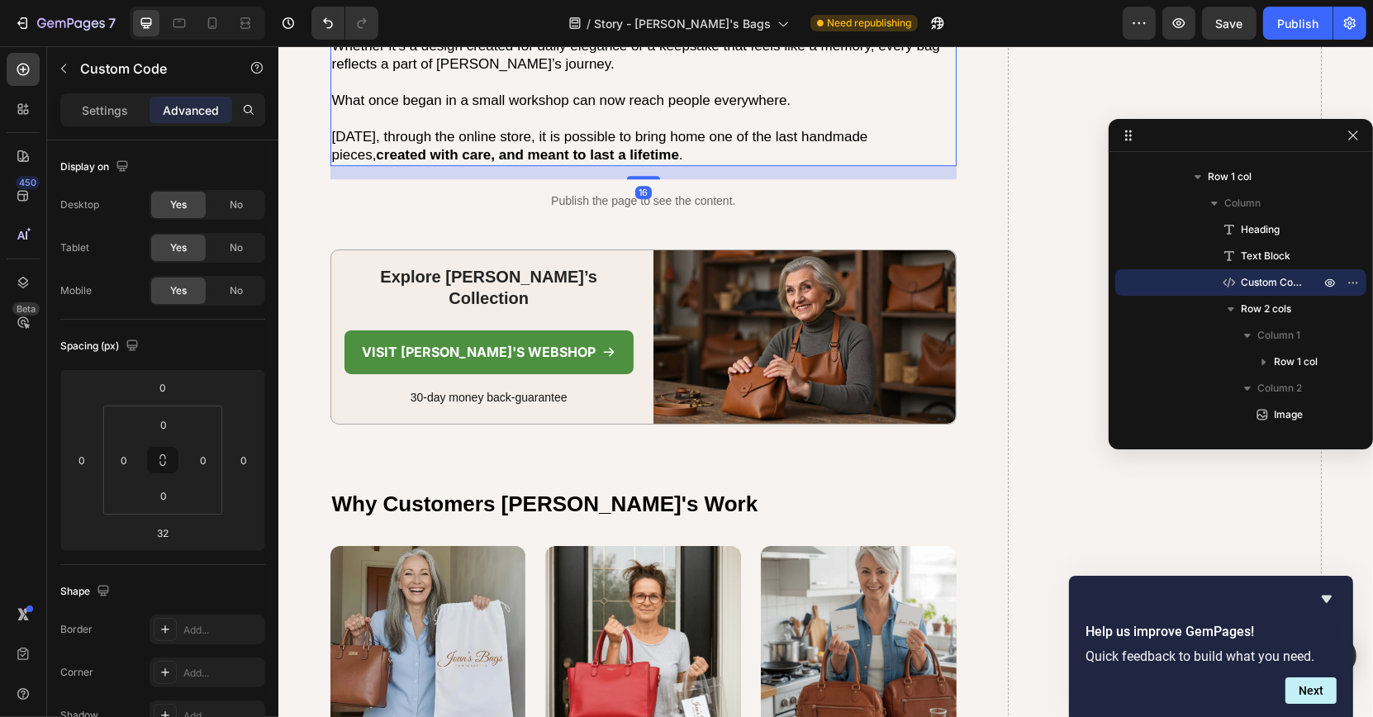
click at [644, 123] on p "Readers are invited to discover [PERSON_NAME]’s collection in the [PERSON_NAME]…" at bounding box center [643, 45] width 624 height 237
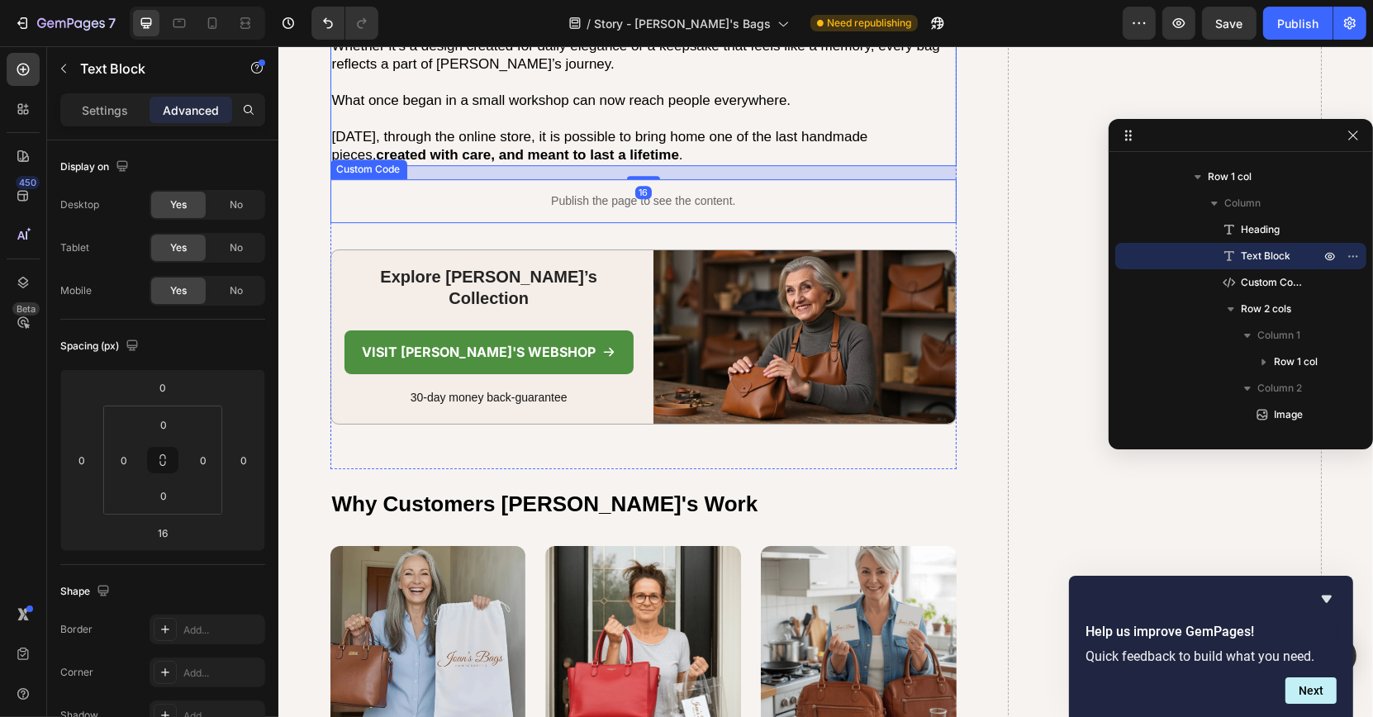
click at [670, 179] on div "Publish the page to see the content." at bounding box center [643, 201] width 627 height 44
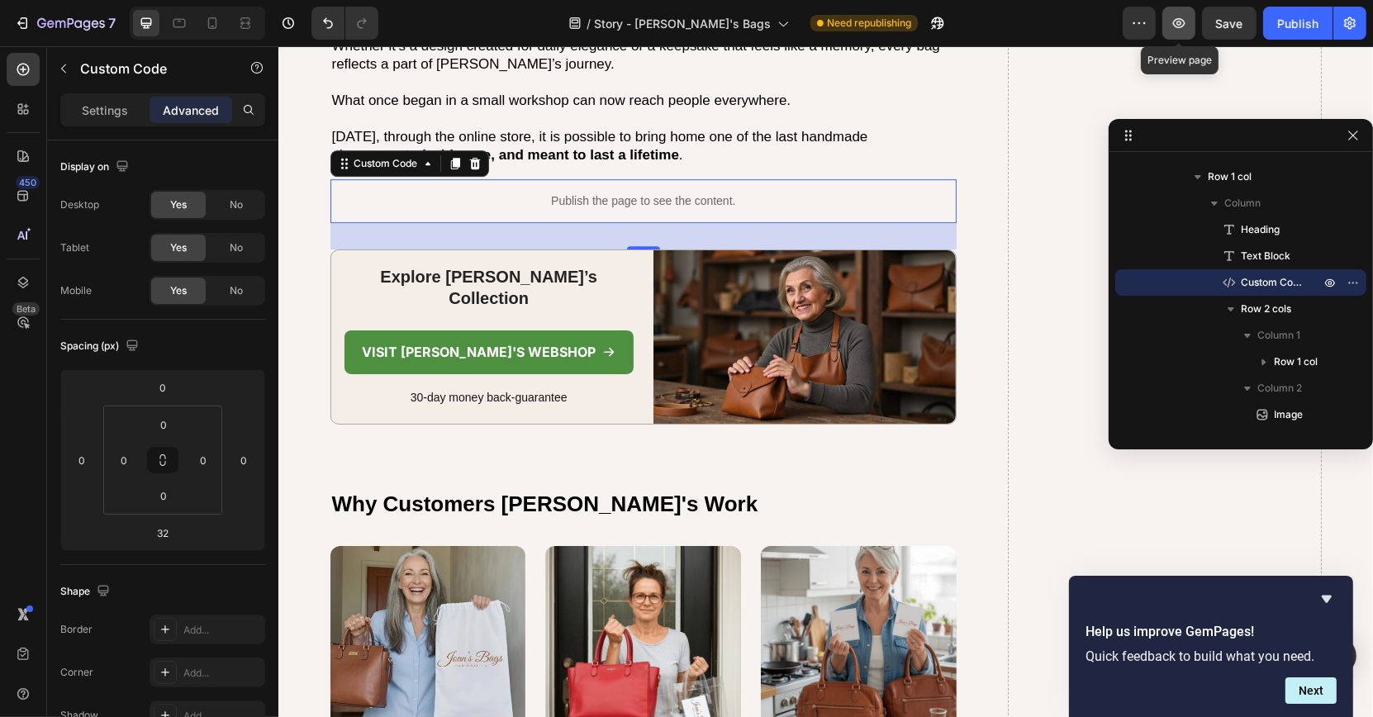
click at [1181, 14] on button "button" at bounding box center [1178, 23] width 33 height 33
click at [1343, 130] on button "button" at bounding box center [1353, 136] width 20 height 20
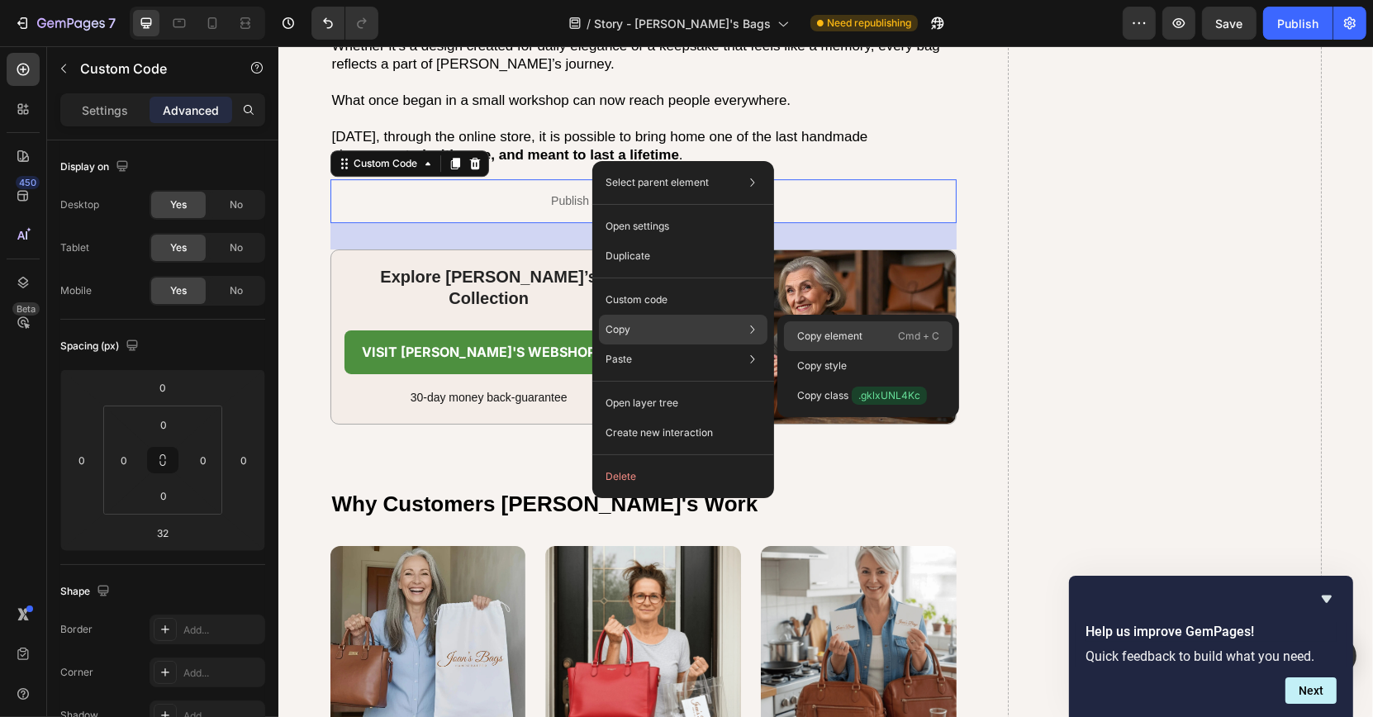
click at [809, 327] on div "Copy element Cmd + C" at bounding box center [868, 336] width 168 height 30
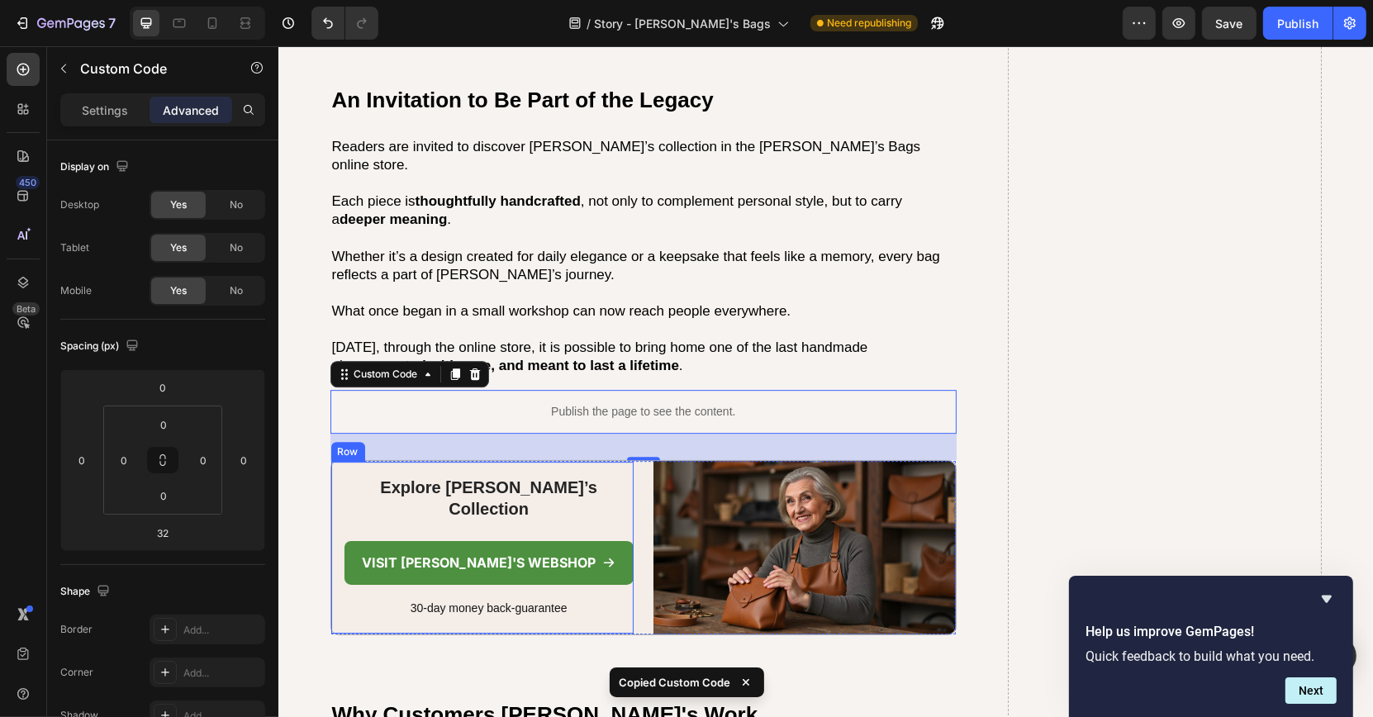
scroll to position [4833, 0]
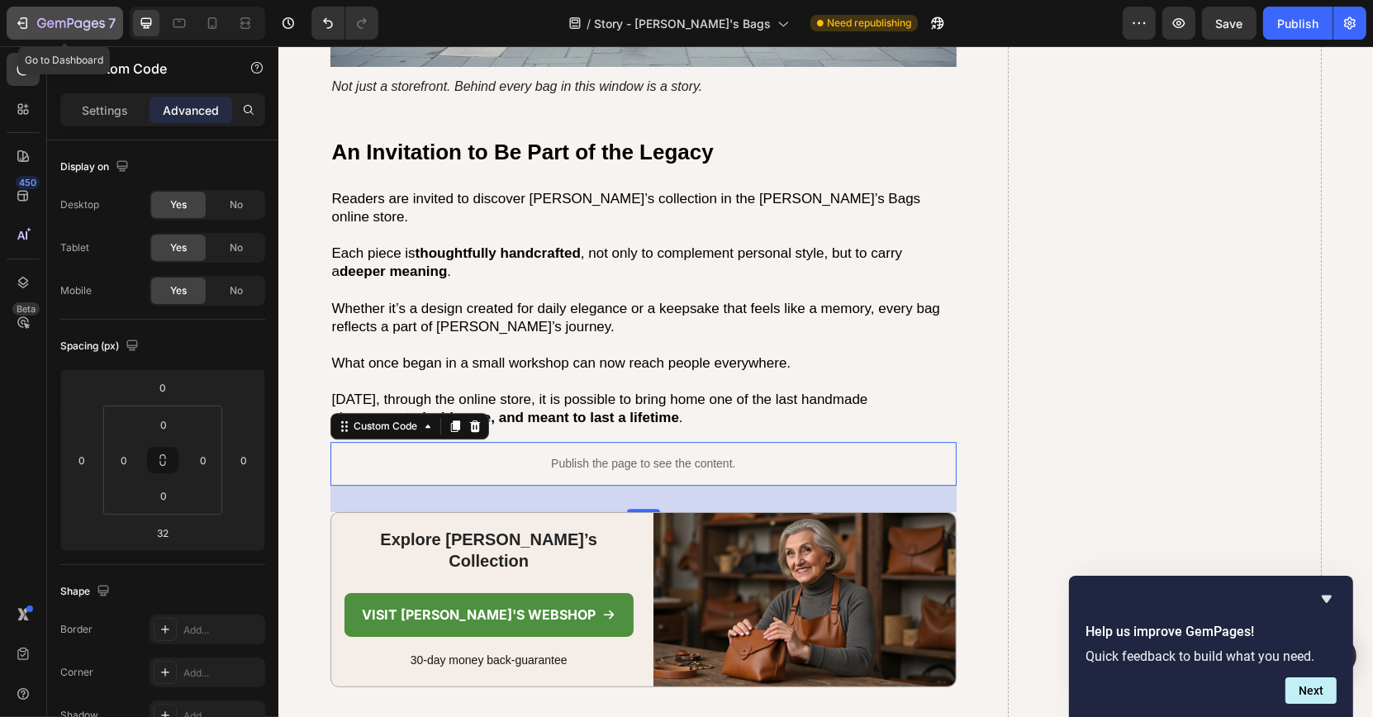
click at [48, 12] on button "7" at bounding box center [65, 23] width 116 height 33
